Goal: Find specific page/section: Find specific page/section

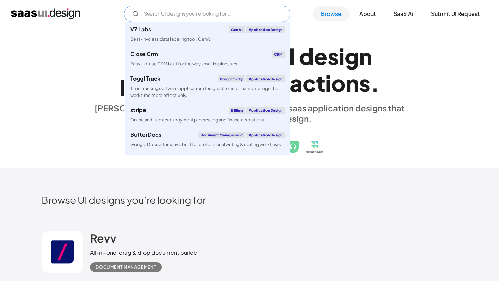
click at [172, 15] on input "Email Form" at bounding box center [207, 14] width 166 height 17
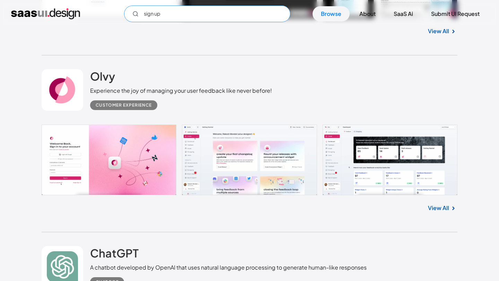
scroll to position [340, 0]
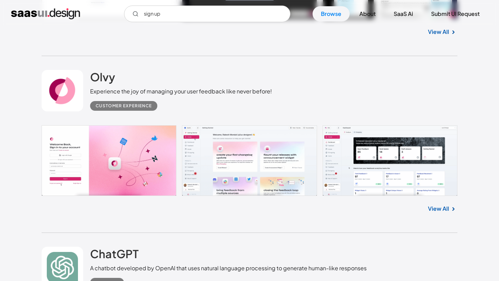
click at [441, 208] on link "View All" at bounding box center [438, 209] width 21 height 8
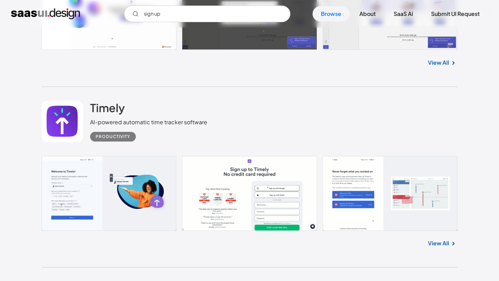
scroll to position [3399, 0]
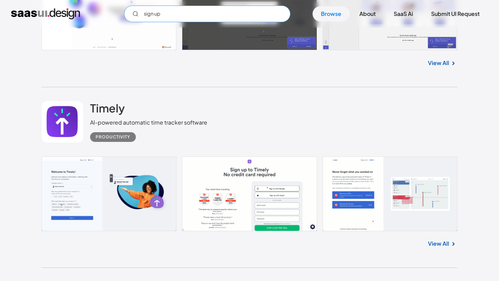
click at [202, 12] on input "sign up" at bounding box center [207, 14] width 166 height 17
click at [163, 15] on input "sign up vdesigns" at bounding box center [207, 14] width 166 height 17
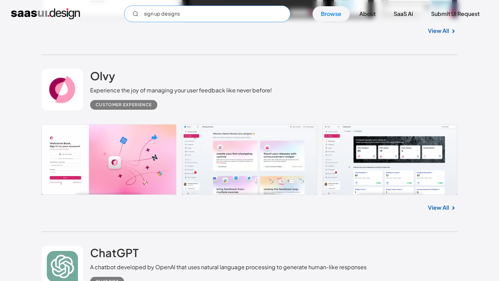
scroll to position [0, 0]
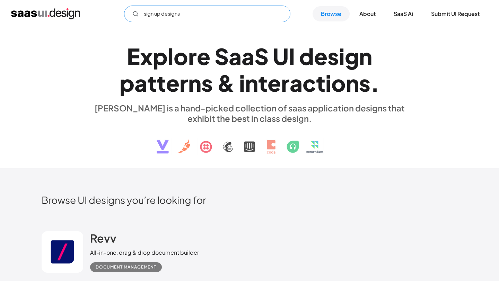
type input "sign up designs"
